Goal: Task Accomplishment & Management: Complete application form

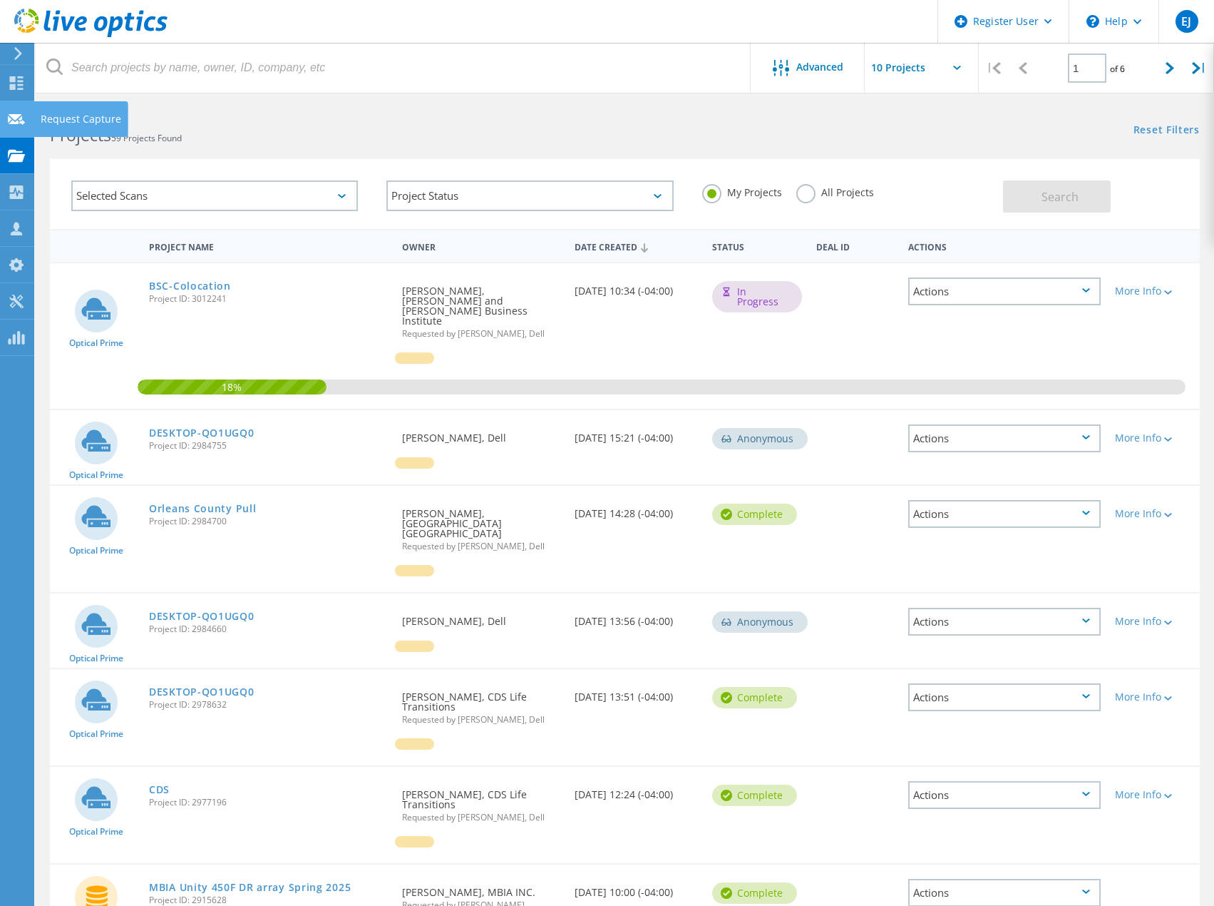
click at [68, 120] on div "Request Capture" at bounding box center [81, 119] width 81 height 10
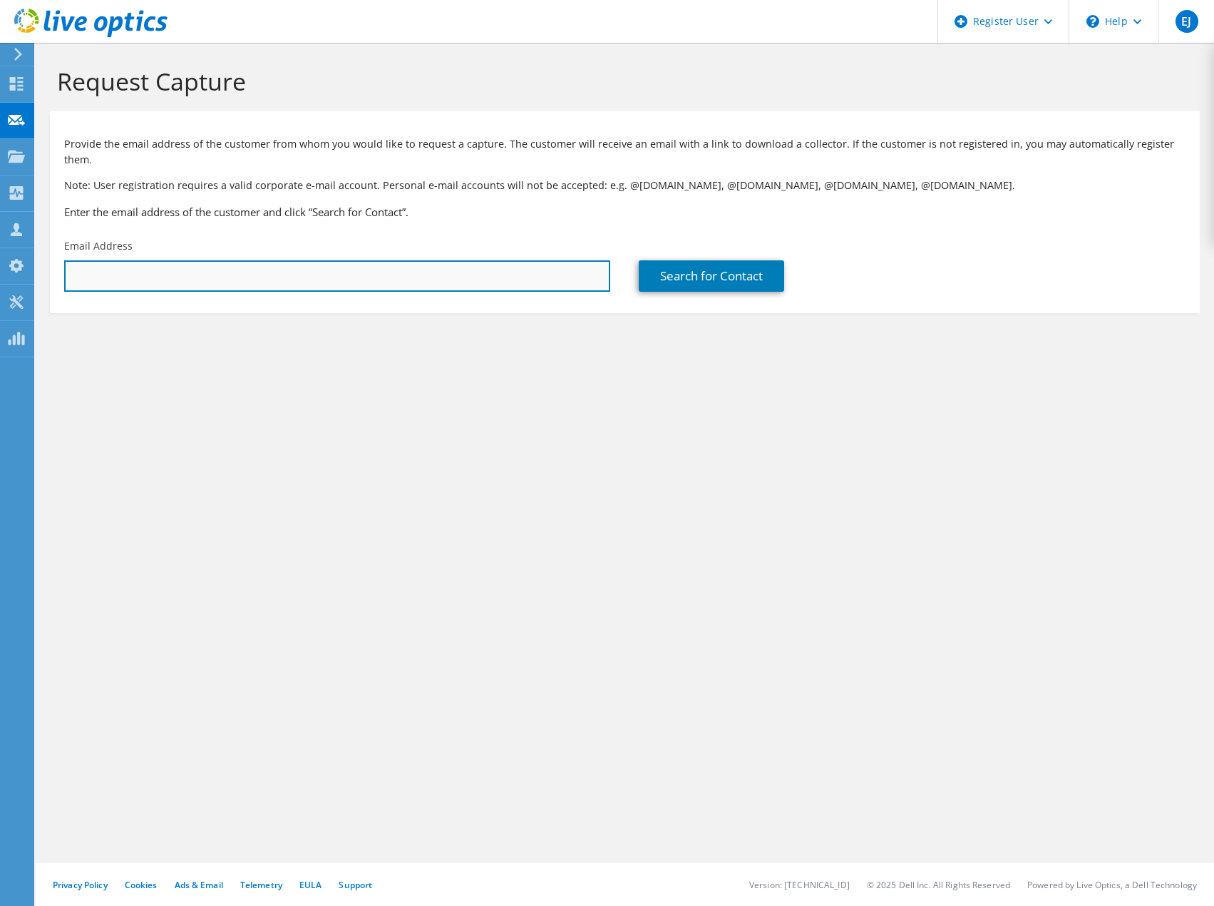
click at [414, 260] on input "text" at bounding box center [337, 275] width 546 height 31
paste input "[EMAIL_ADDRESS][DOMAIN_NAME]"
type input "[EMAIL_ADDRESS][DOMAIN_NAME]"
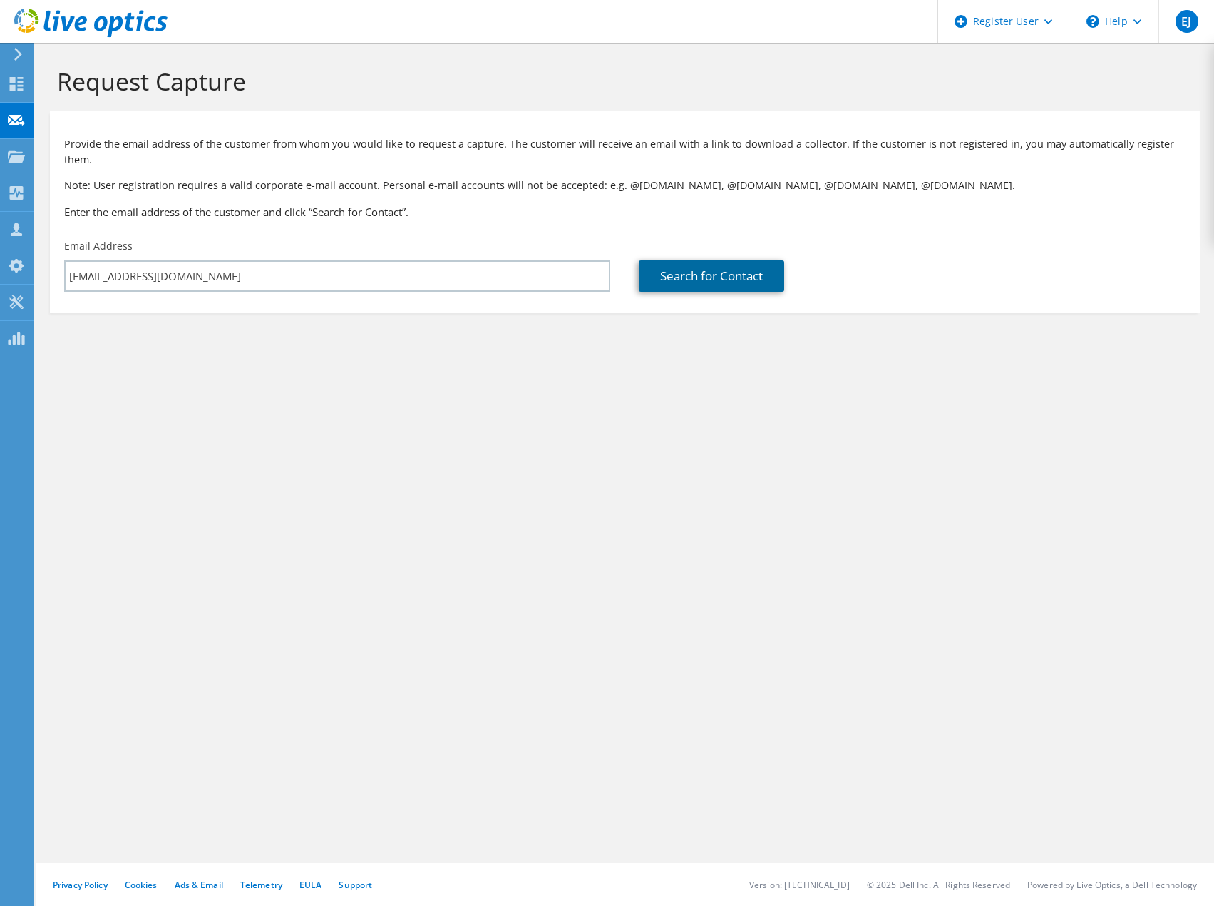
click at [724, 260] on link "Search for Contact" at bounding box center [711, 275] width 145 height 31
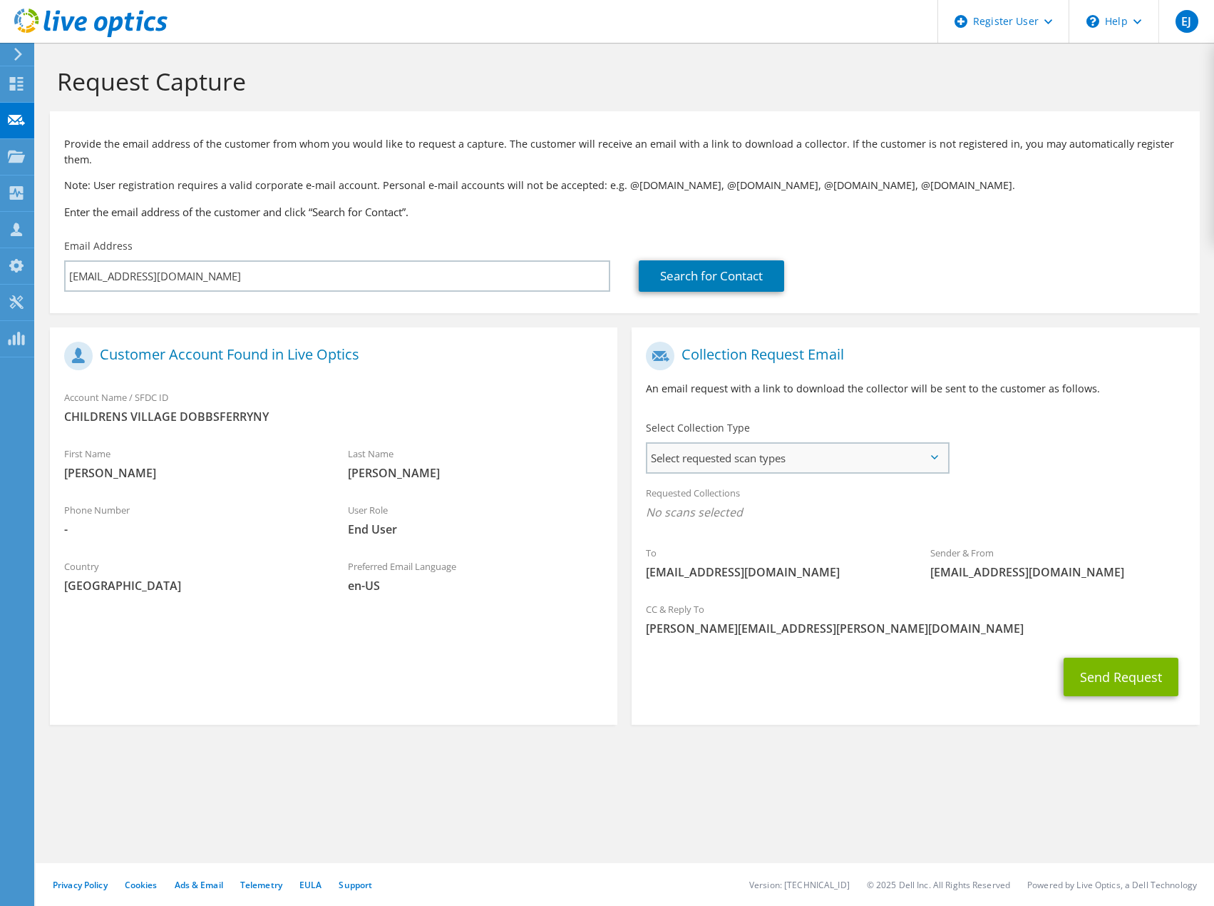
click at [812, 450] on span "Select requested scan types" at bounding box center [798, 458] width 300 height 29
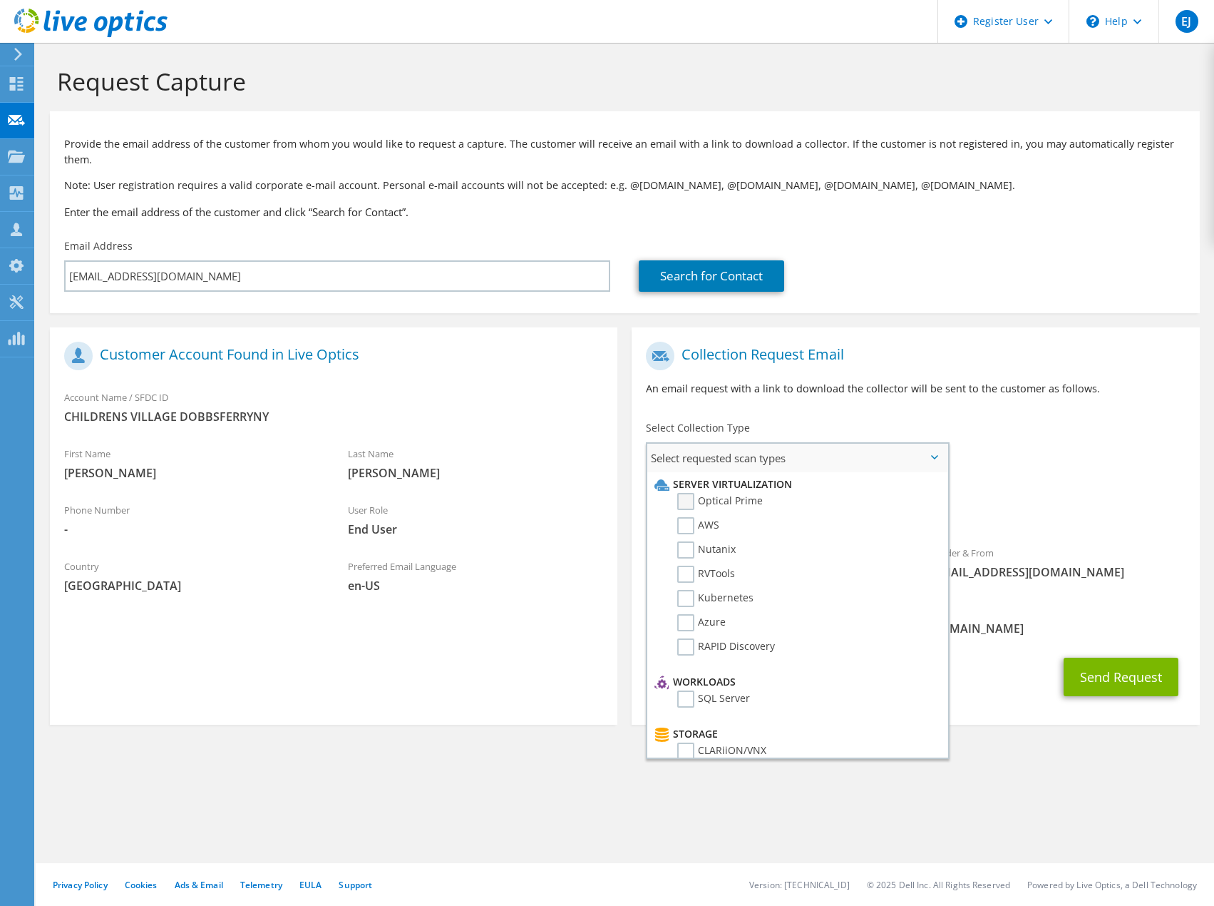
click at [727, 493] on label "Optical Prime" at bounding box center [720, 501] width 86 height 17
click at [0, 0] on input "Optical Prime" at bounding box center [0, 0] width 0 height 0
click at [1003, 722] on section "Request Capture Provide the email address of the customer from whom you would l…" at bounding box center [625, 421] width 1179 height 757
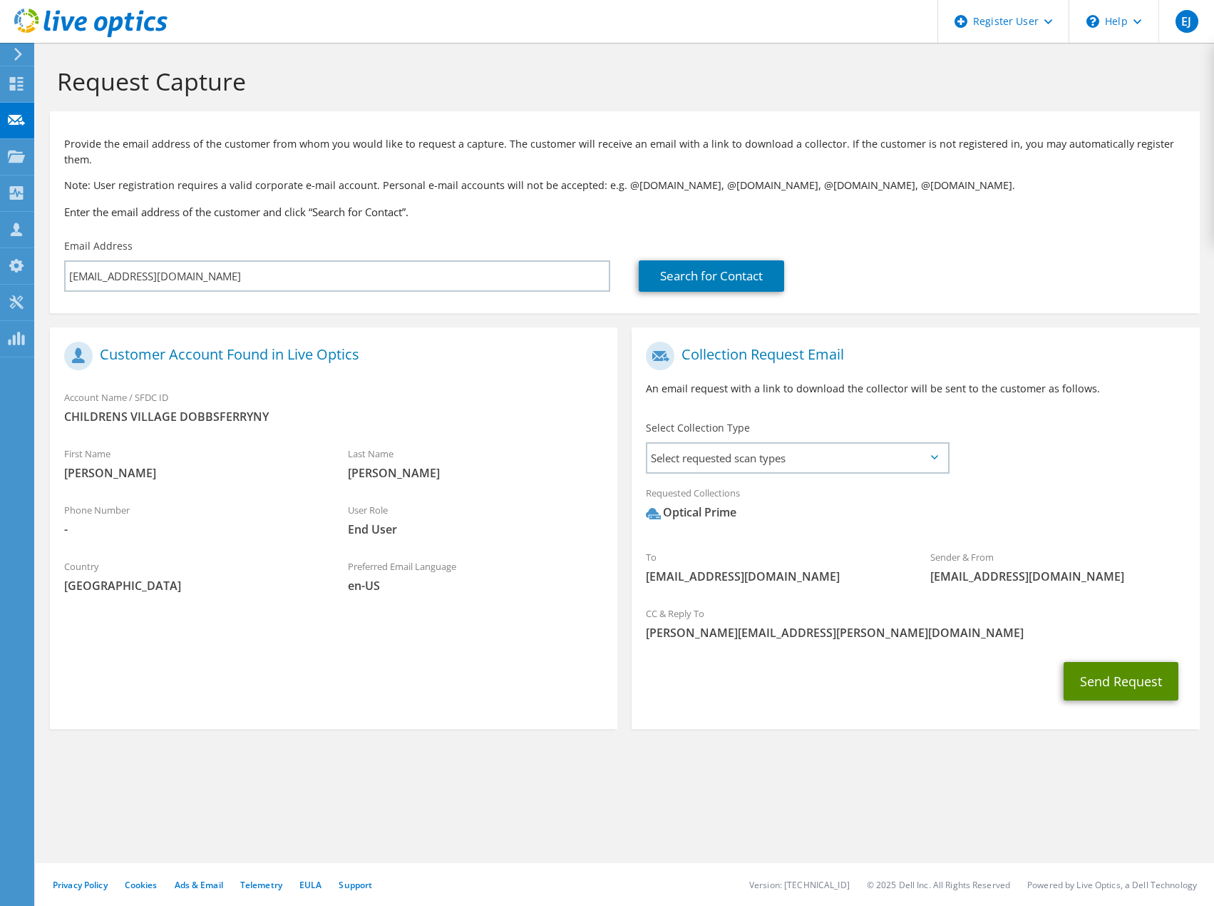
click at [1096, 662] on button "Send Request" at bounding box center [1121, 681] width 115 height 39
